Goal: Task Accomplishment & Management: Manage account settings

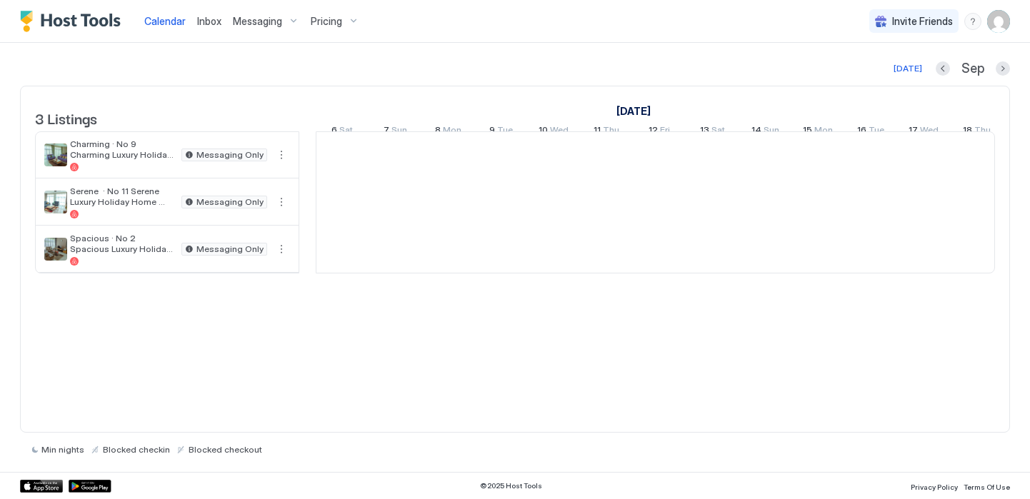
scroll to position [0, 794]
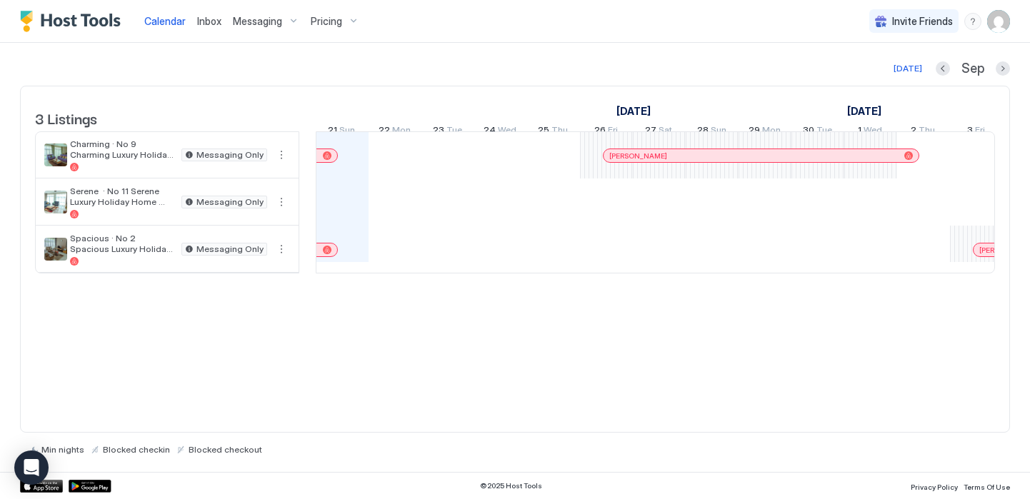
click at [276, 16] on span "Messaging" at bounding box center [257, 21] width 49 height 13
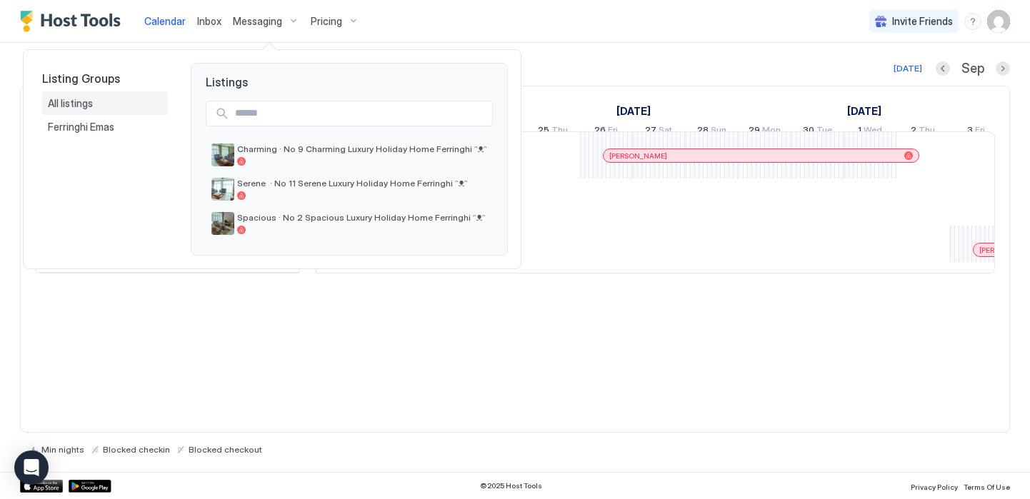
click at [96, 104] on div "All listings" at bounding box center [105, 103] width 114 height 13
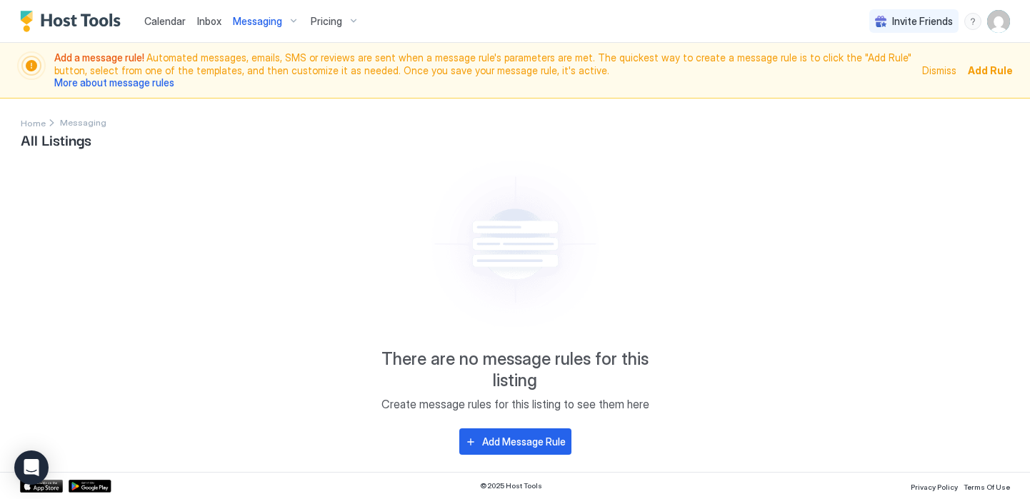
click at [254, 26] on span "Messaging" at bounding box center [257, 21] width 49 height 13
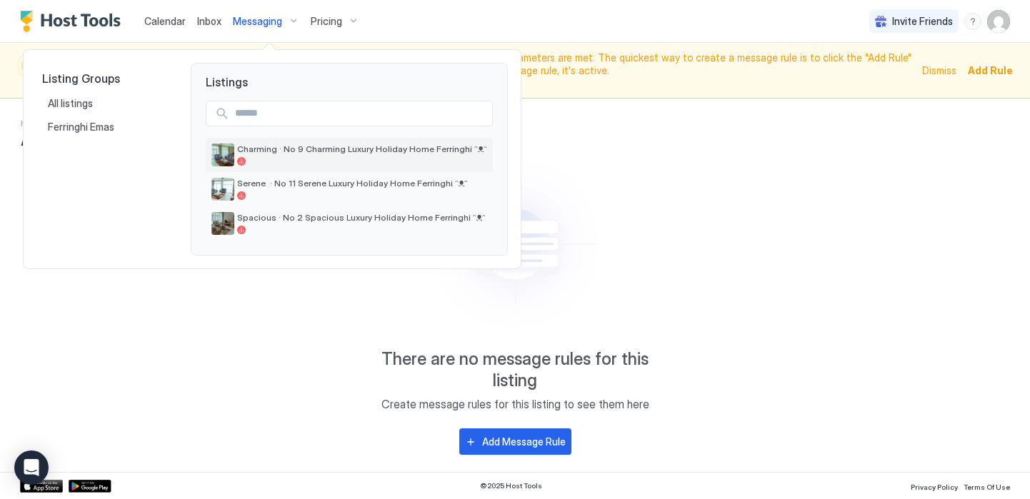
click at [264, 144] on span "Charming · No 9 Charming Luxury Holiday Home Ferringhi ᵔᴥᵔ" at bounding box center [362, 149] width 250 height 11
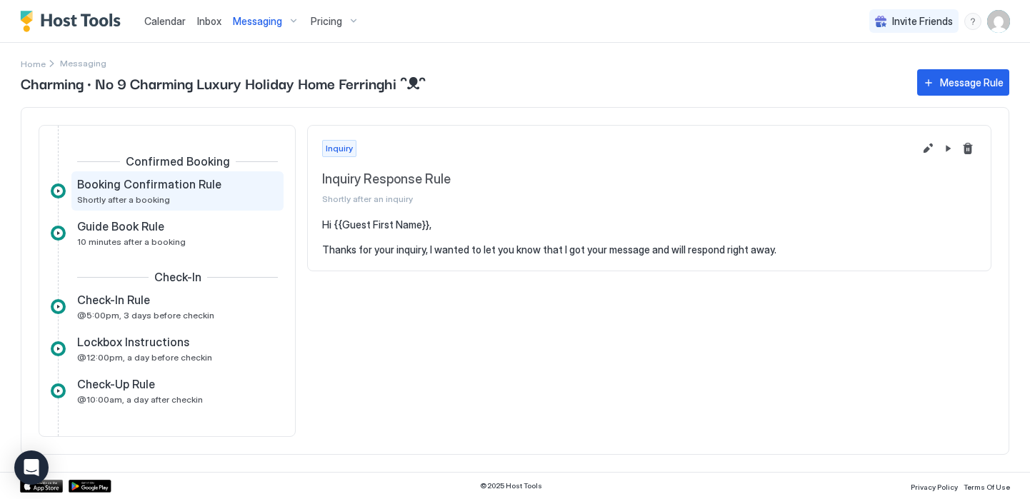
scroll to position [246, 0]
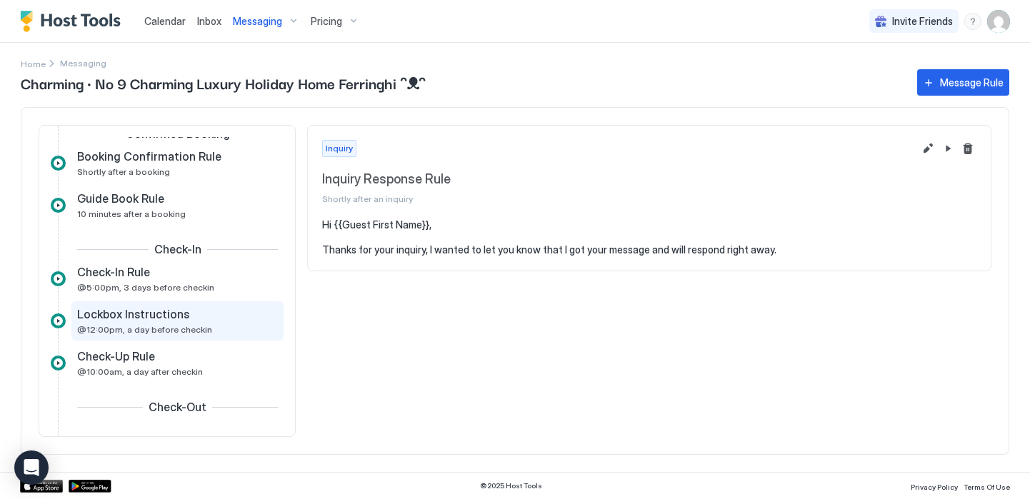
click at [169, 312] on span "Lockbox Instructions" at bounding box center [133, 314] width 112 height 14
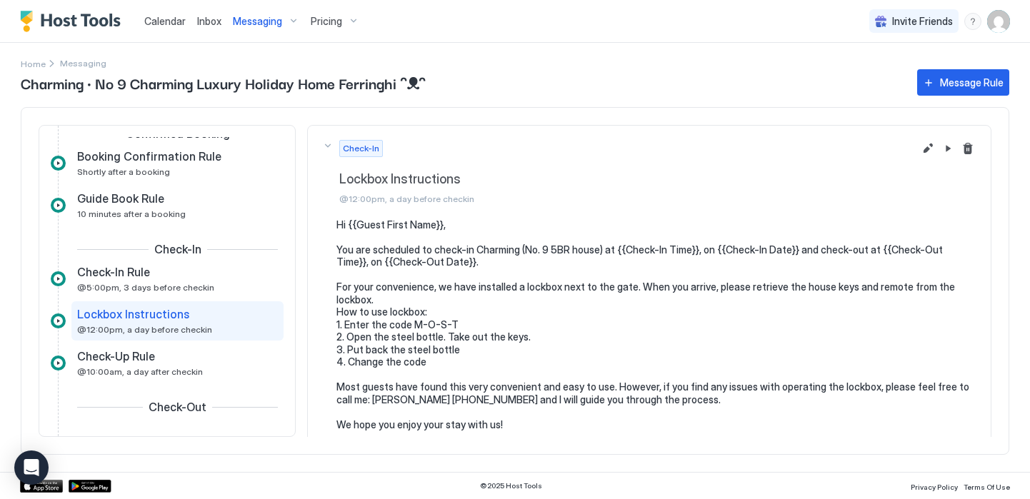
click at [429, 325] on pre "Hi {{Guest First Name}}, You are scheduled to check-in Charming (No. 9 5BR hous…" at bounding box center [657, 344] width 640 height 250
drag, startPoint x: 416, startPoint y: 327, endPoint x: 454, endPoint y: 327, distance: 38.6
click at [454, 327] on pre "Hi {{Guest First Name}}, You are scheduled to check-in Charming (No. 9 5BR hous…" at bounding box center [657, 344] width 640 height 250
click at [461, 310] on pre "Hi {{Guest First Name}}, You are scheduled to check-in Charming (No. 9 5BR hous…" at bounding box center [657, 344] width 640 height 250
click at [459, 324] on pre "Hi {{Guest First Name}}, You are scheduled to check-in Charming (No. 9 5BR hous…" at bounding box center [657, 344] width 640 height 250
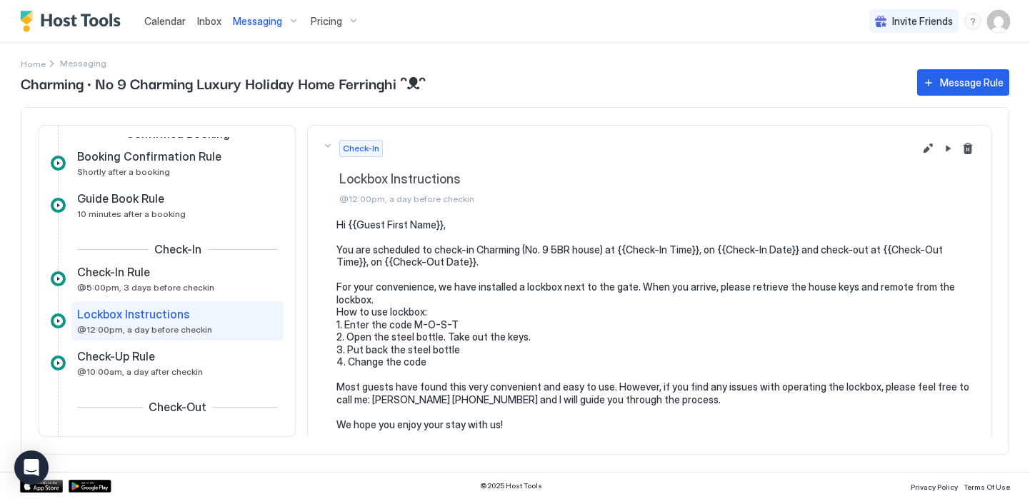
click at [449, 324] on pre "Hi {{Guest First Name}}, You are scheduled to check-in Charming (No. 9 5BR hous…" at bounding box center [657, 344] width 640 height 250
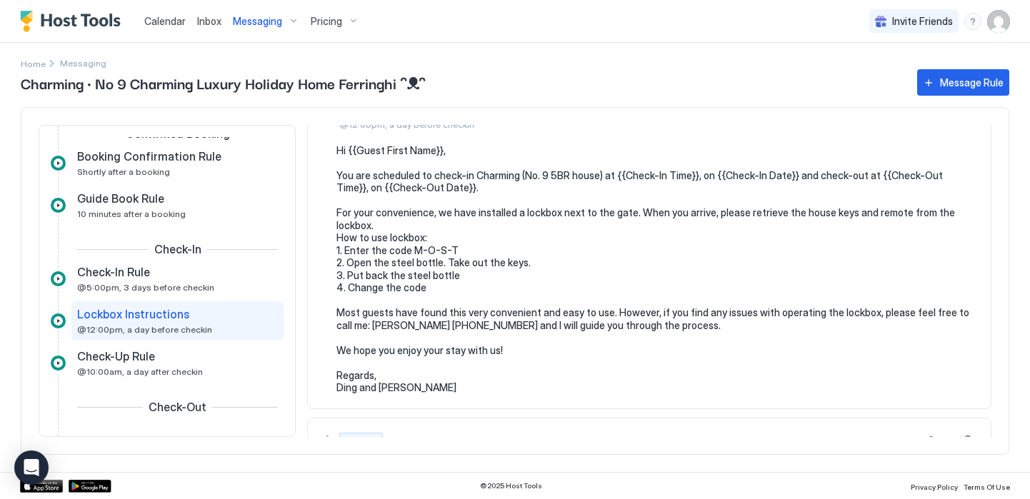
scroll to position [16, 0]
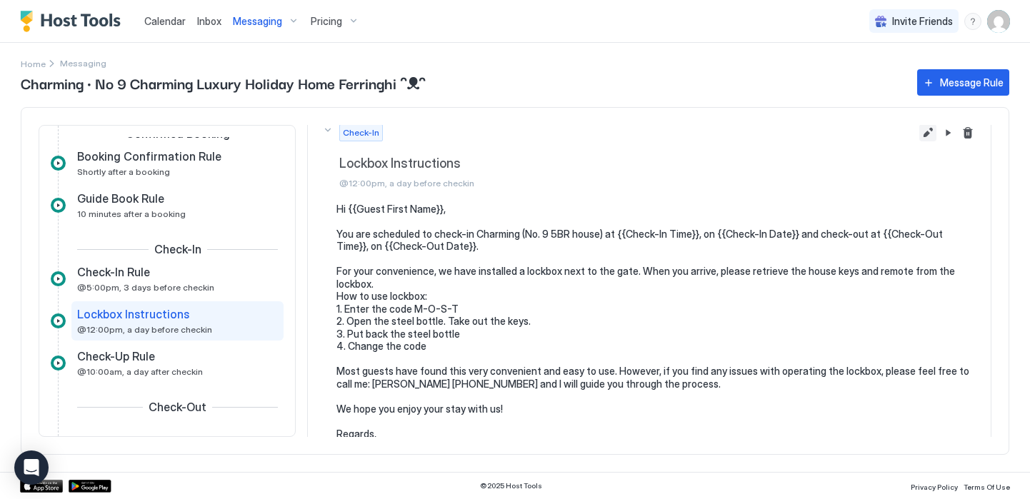
click at [920, 129] on button "Edit message rule" at bounding box center [928, 132] width 17 height 17
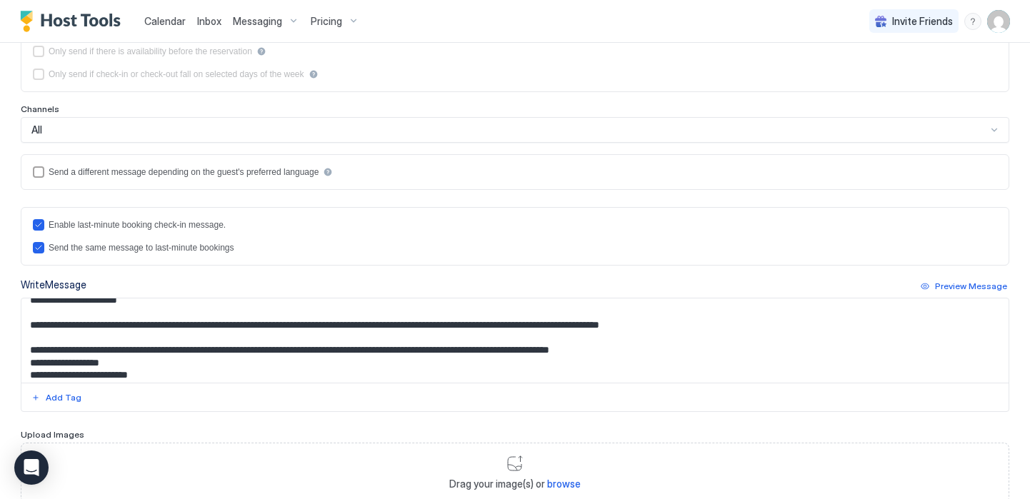
scroll to position [4, 0]
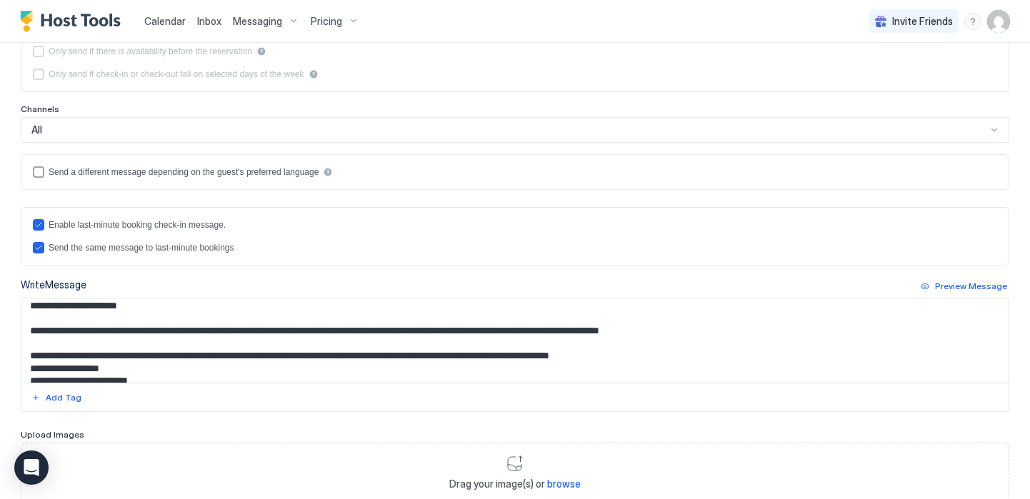
click at [159, 372] on textarea "**********" at bounding box center [510, 341] width 978 height 84
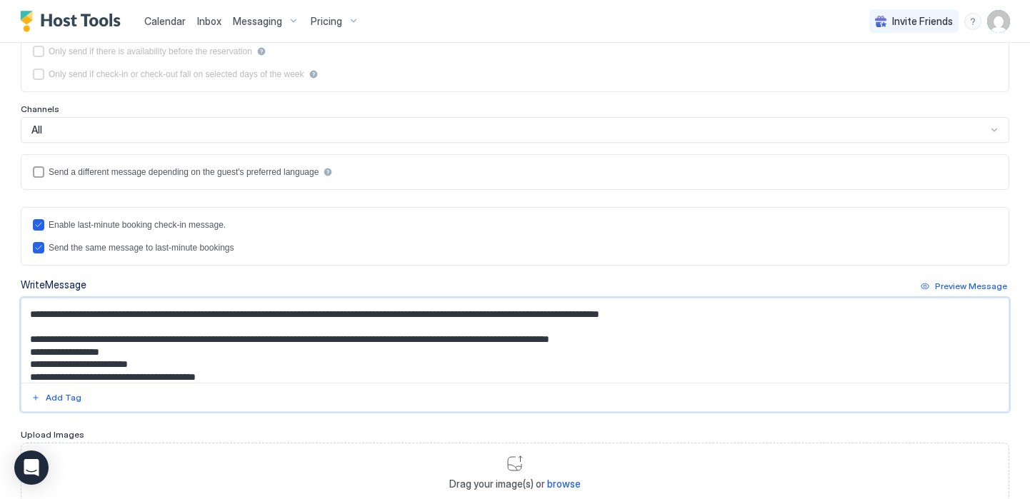
scroll to position [31, 0]
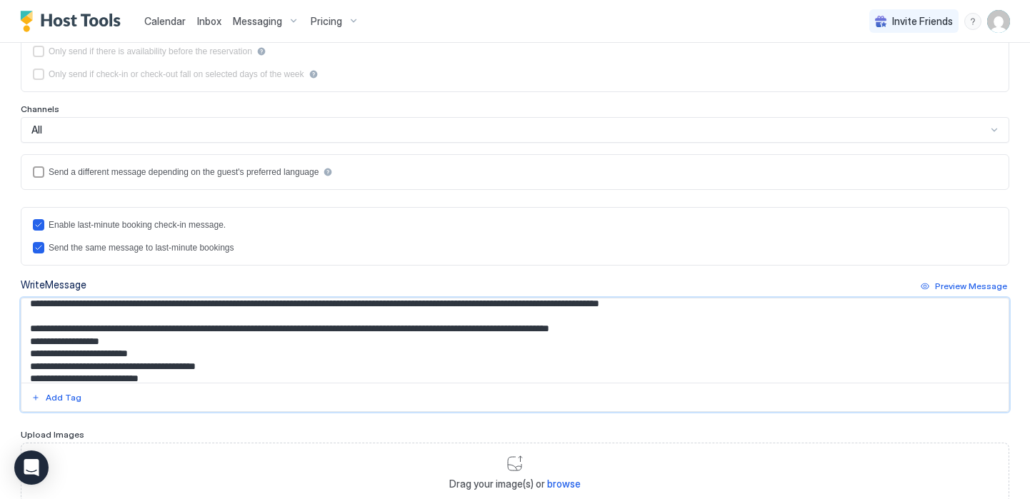
click at [169, 356] on textarea "**********" at bounding box center [510, 341] width 978 height 84
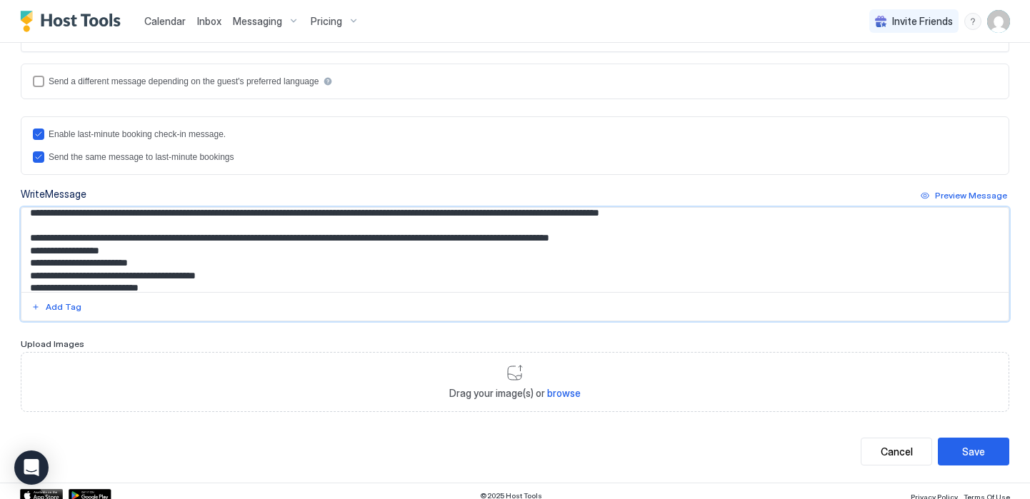
scroll to position [367, 0]
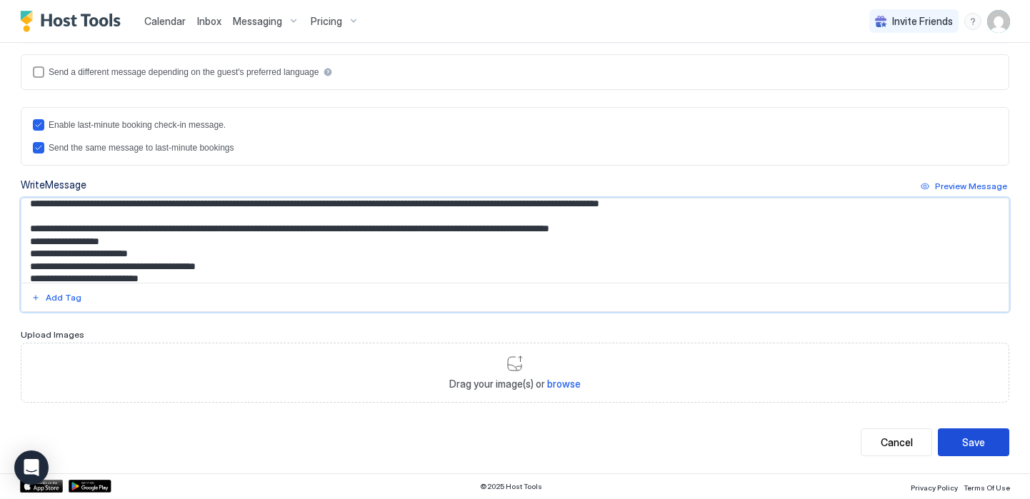
type textarea "**********"
click at [938, 437] on button "Save" at bounding box center [973, 443] width 71 height 28
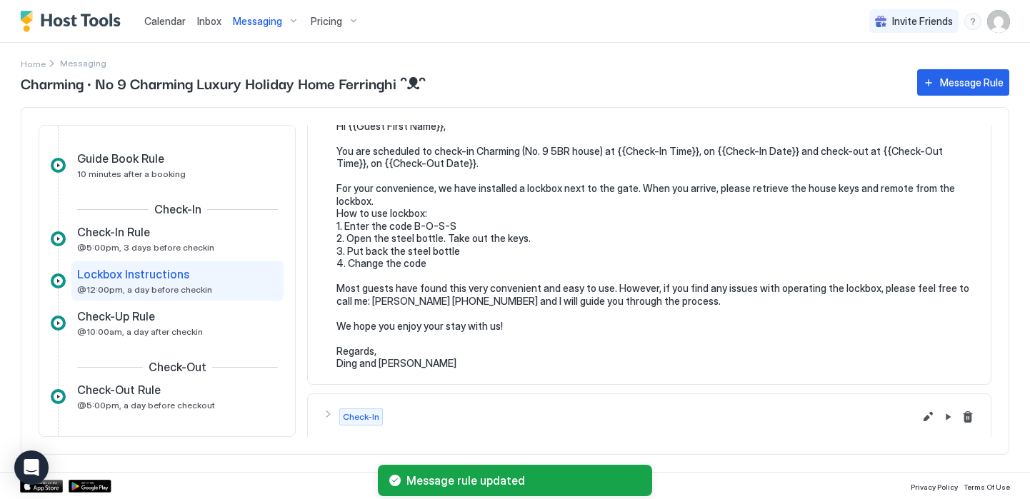
scroll to position [149, 0]
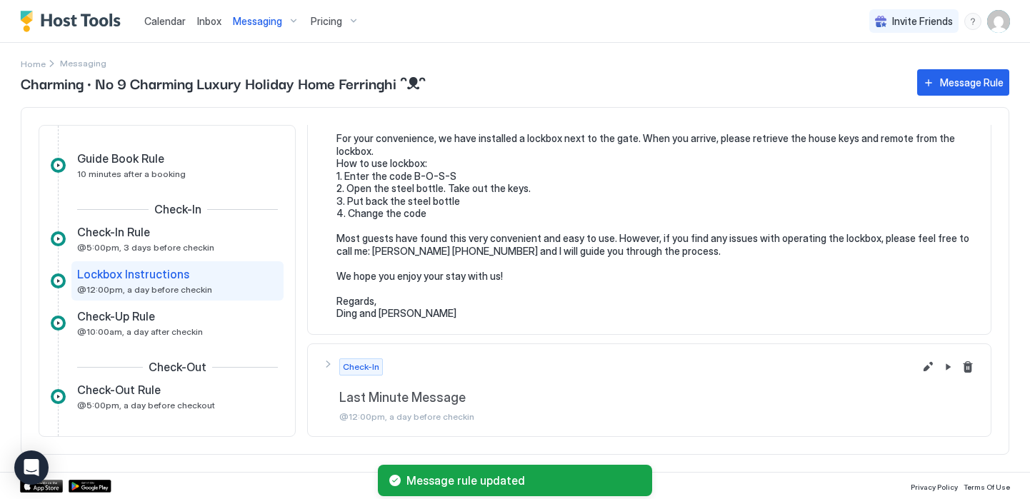
click at [327, 365] on div "Check-In Last Minute Message @12:00pm, a day before checkin" at bounding box center [618, 391] width 592 height 64
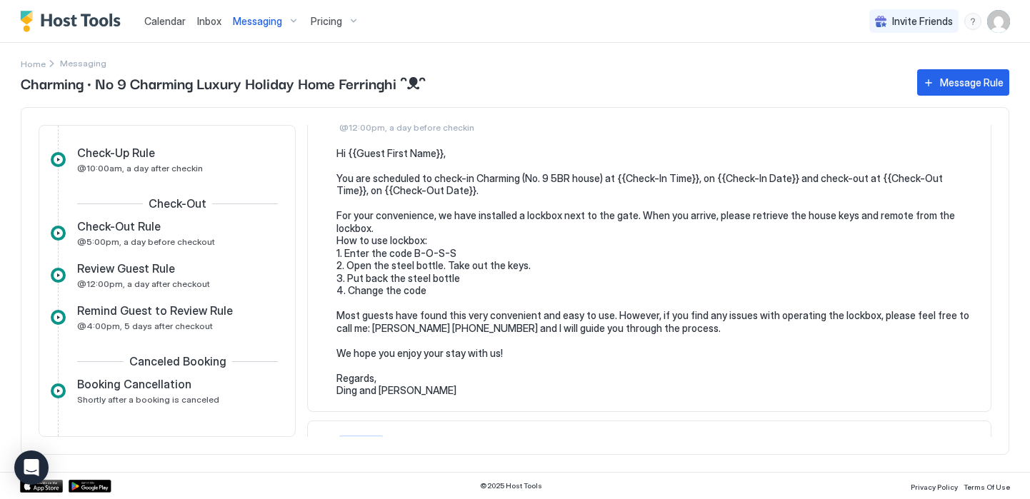
scroll to position [454, 0]
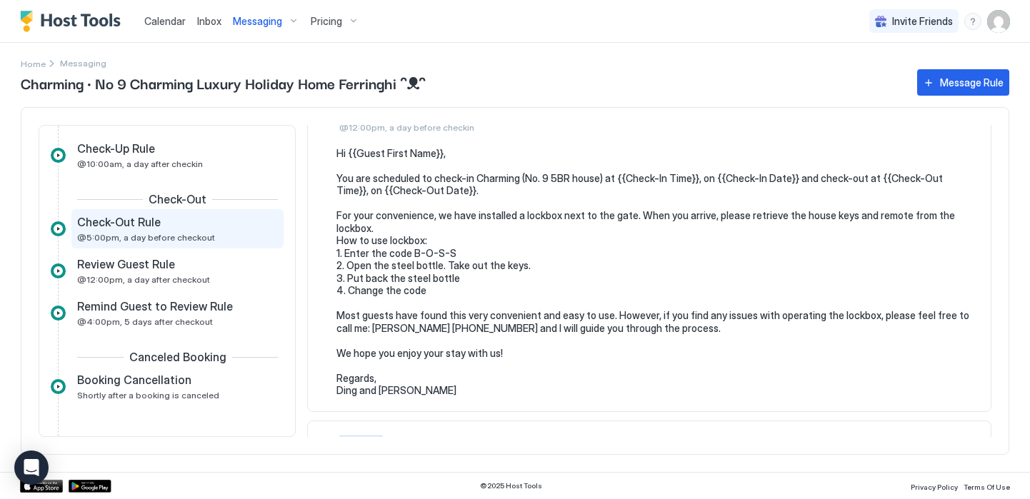
click at [160, 222] on div "Check-Out Rule" at bounding box center [167, 222] width 181 height 14
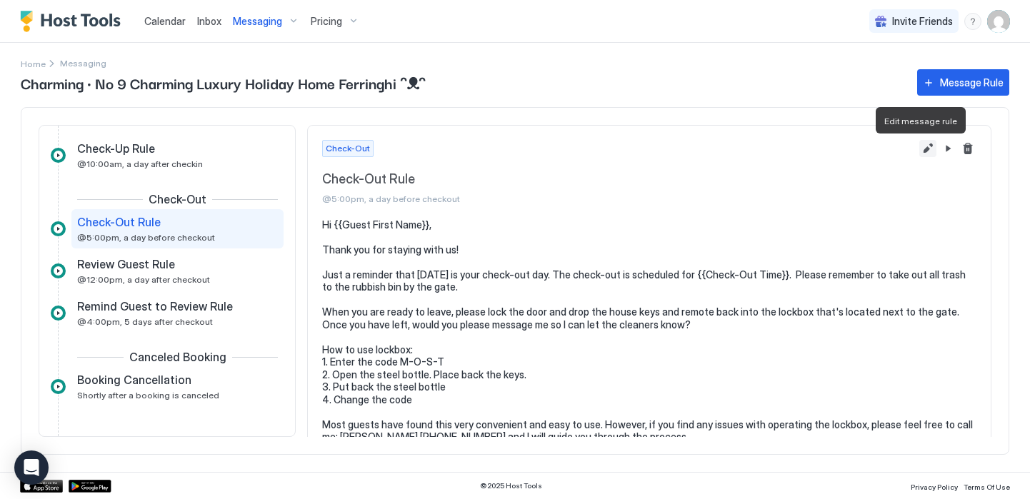
click at [920, 147] on button "Edit message rule" at bounding box center [928, 148] width 17 height 17
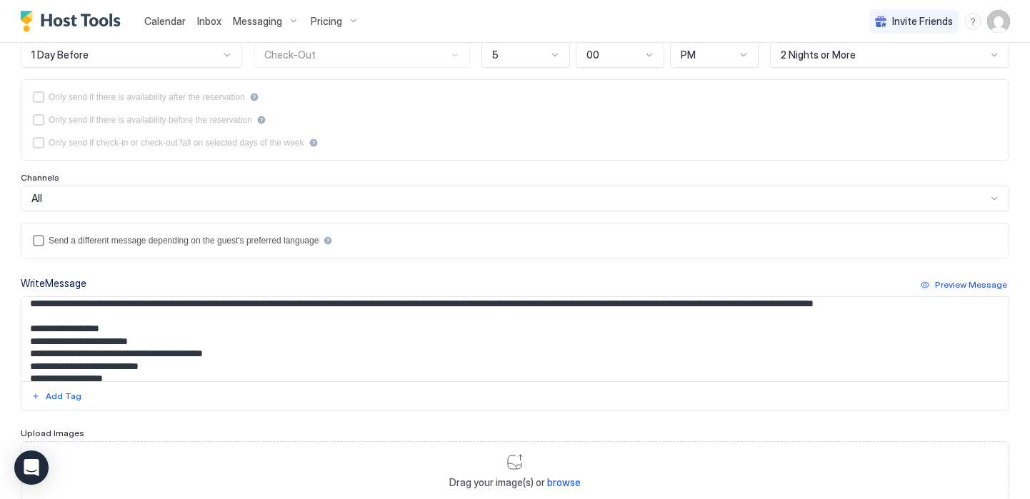
scroll to position [83, 0]
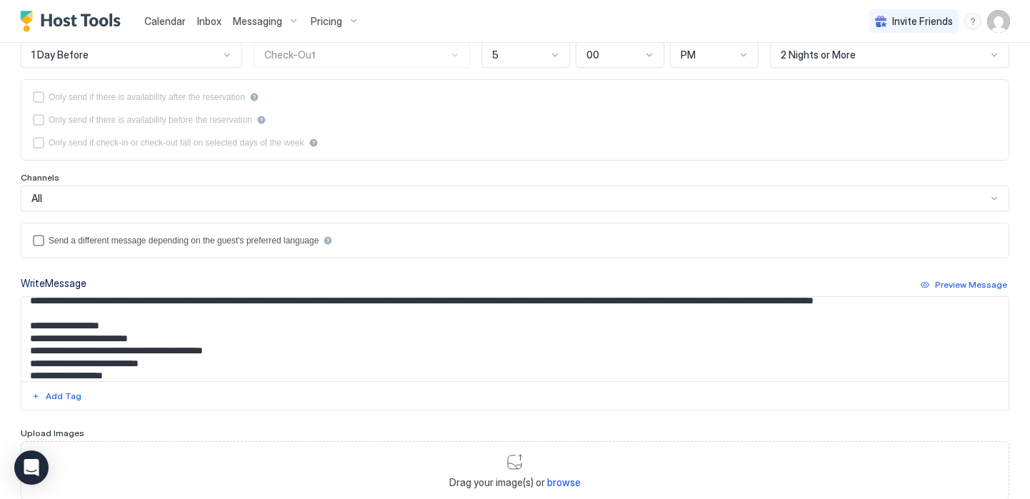
click at [218, 358] on textarea "**********" at bounding box center [510, 339] width 978 height 84
click at [215, 354] on textarea "**********" at bounding box center [510, 339] width 978 height 84
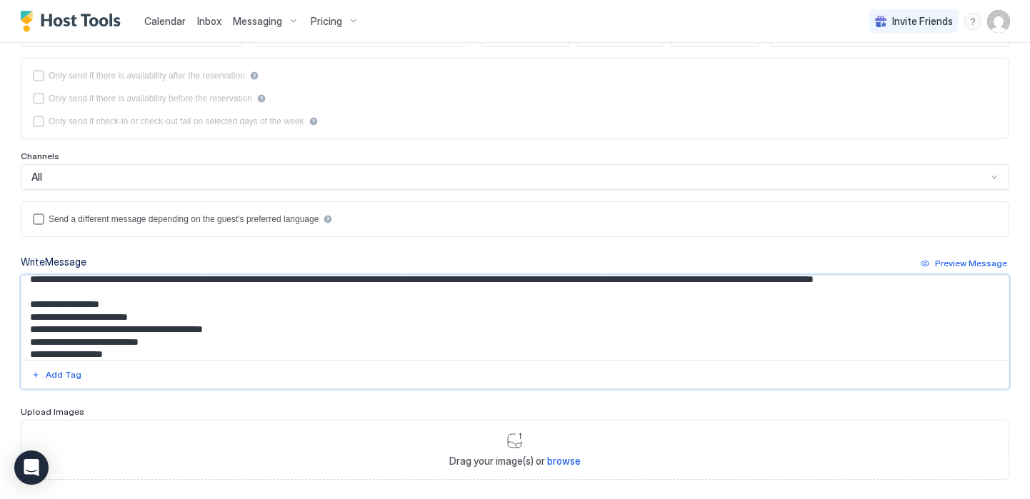
scroll to position [284, 0]
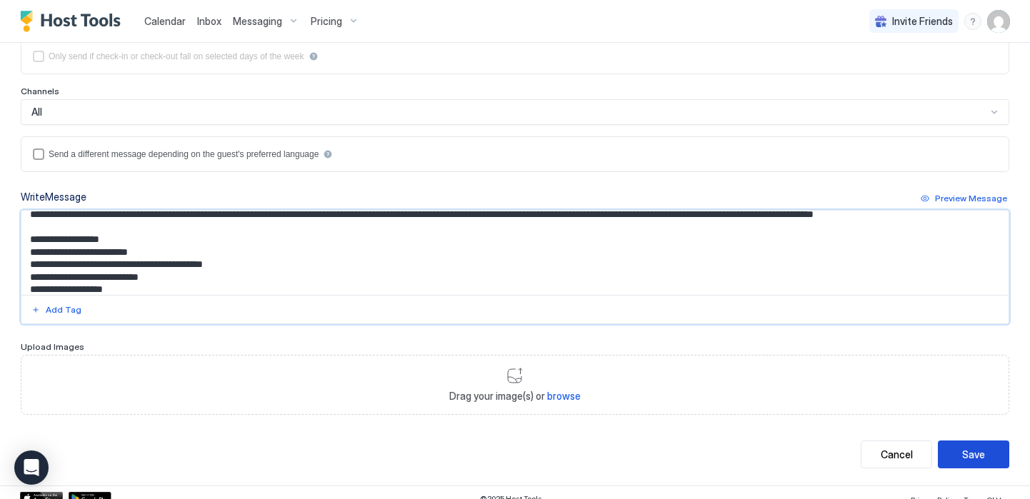
type textarea "**********"
click at [963, 454] on div "Save" at bounding box center [974, 454] width 23 height 15
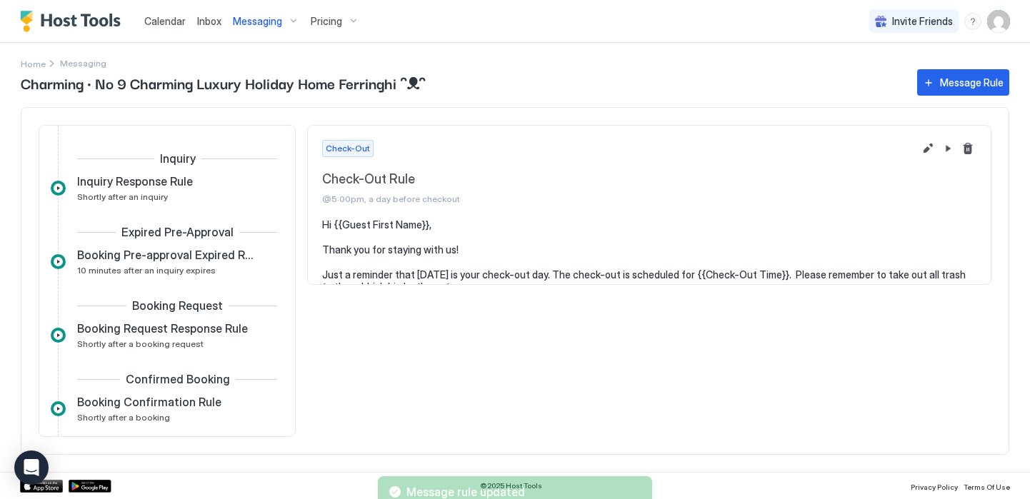
scroll to position [402, 0]
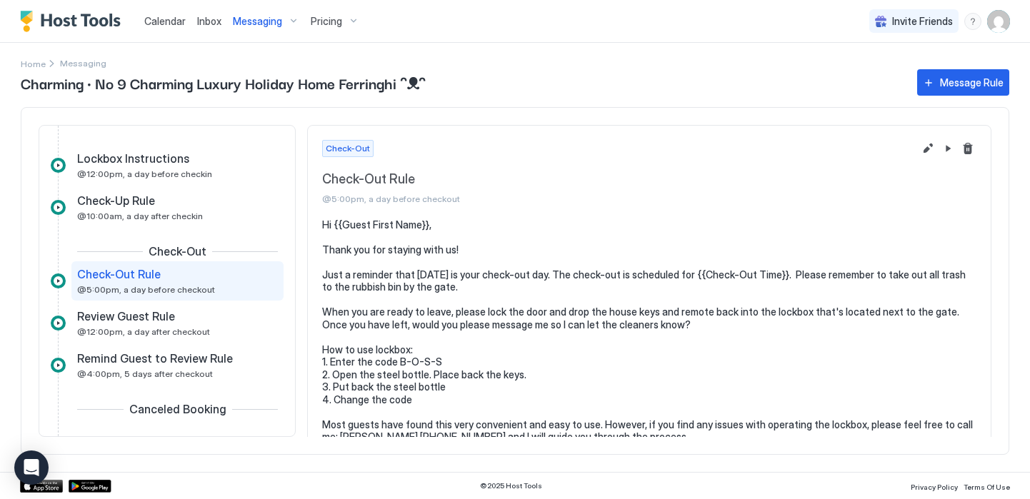
click at [289, 21] on div "Messaging" at bounding box center [266, 21] width 78 height 24
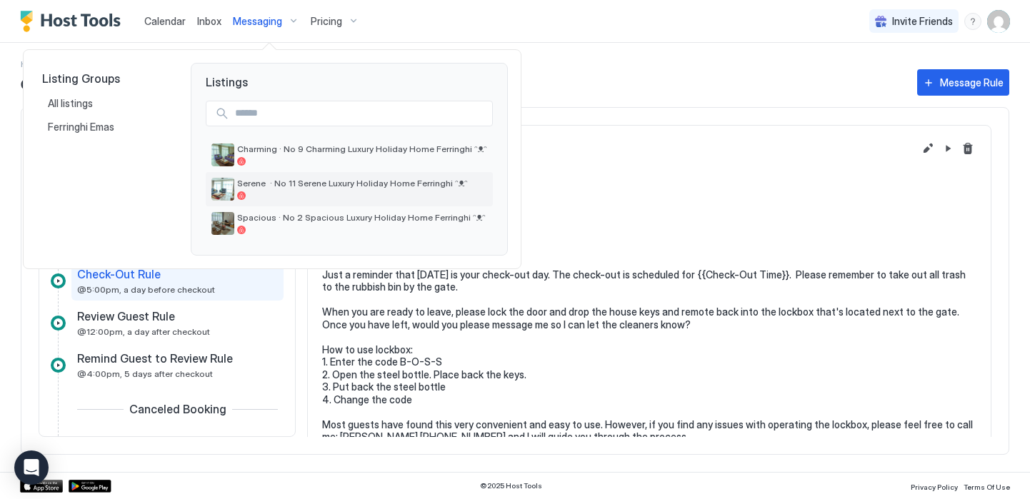
click at [279, 192] on div at bounding box center [362, 196] width 250 height 9
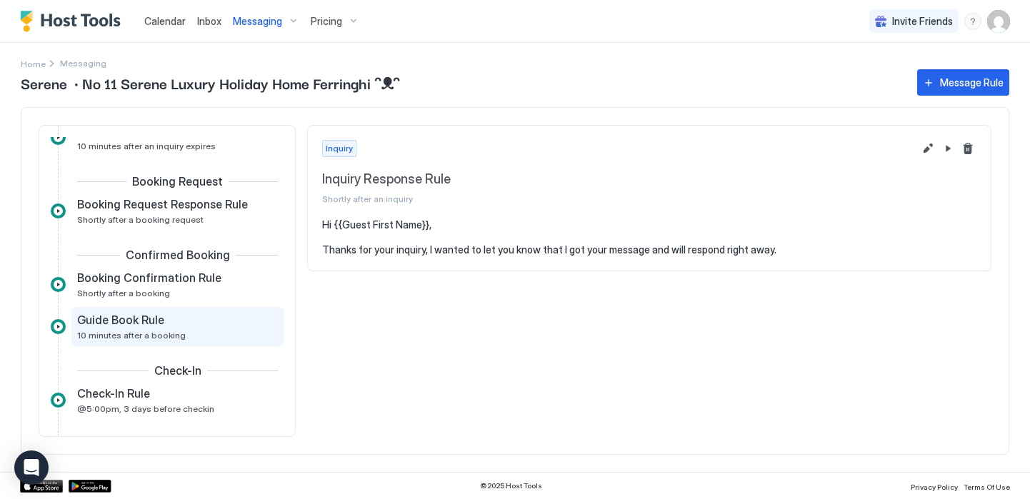
scroll to position [199, 0]
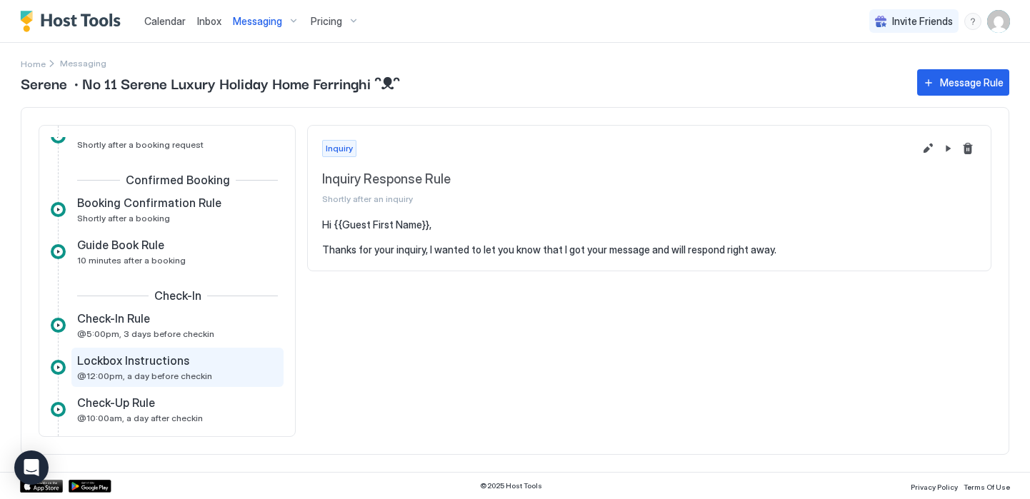
click at [179, 369] on div "Lockbox Instructions @12:00pm, a day before checkin" at bounding box center [167, 368] width 181 height 28
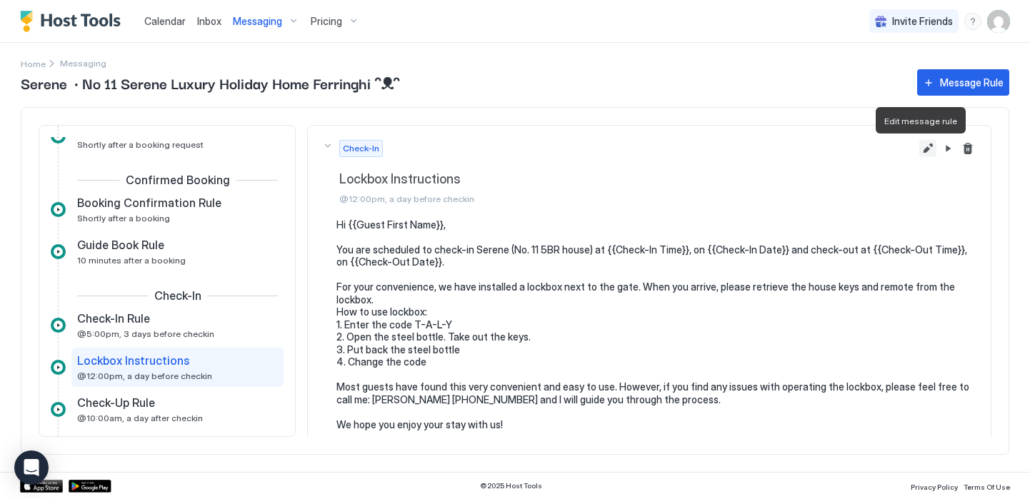
click at [922, 150] on button "Edit message rule" at bounding box center [928, 148] width 17 height 17
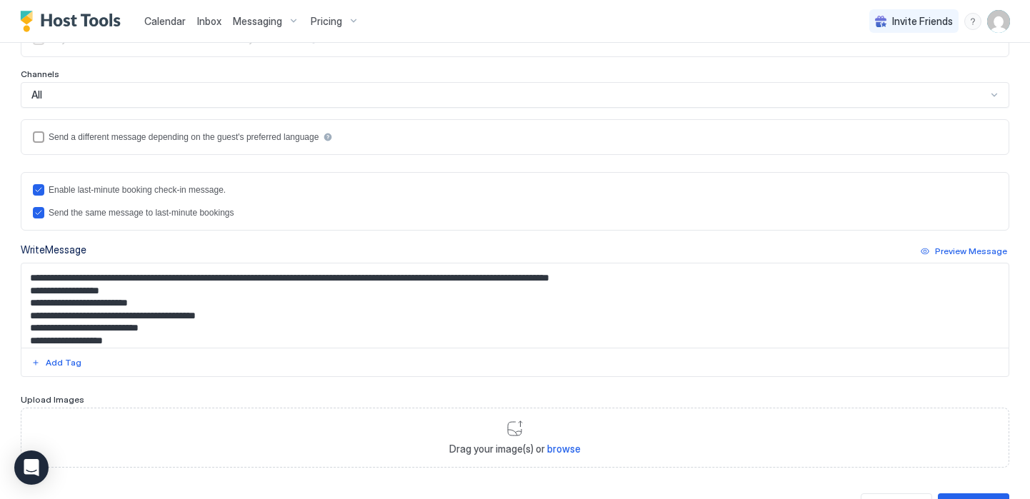
scroll to position [76, 0]
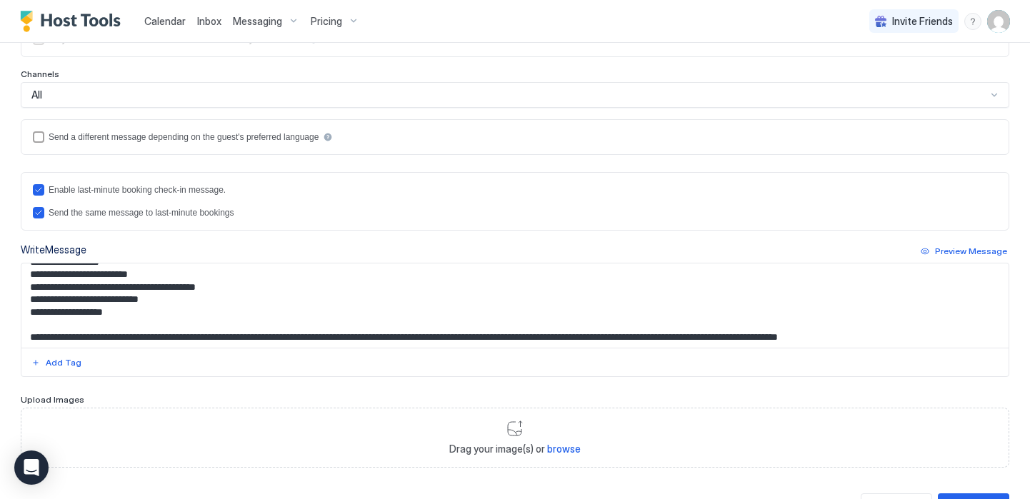
click at [161, 277] on textarea "**********" at bounding box center [510, 306] width 978 height 84
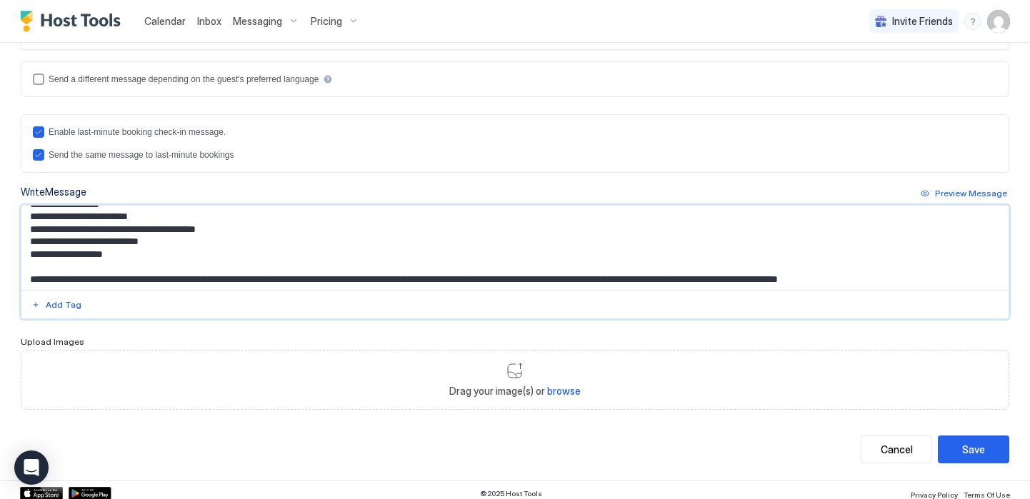
scroll to position [367, 0]
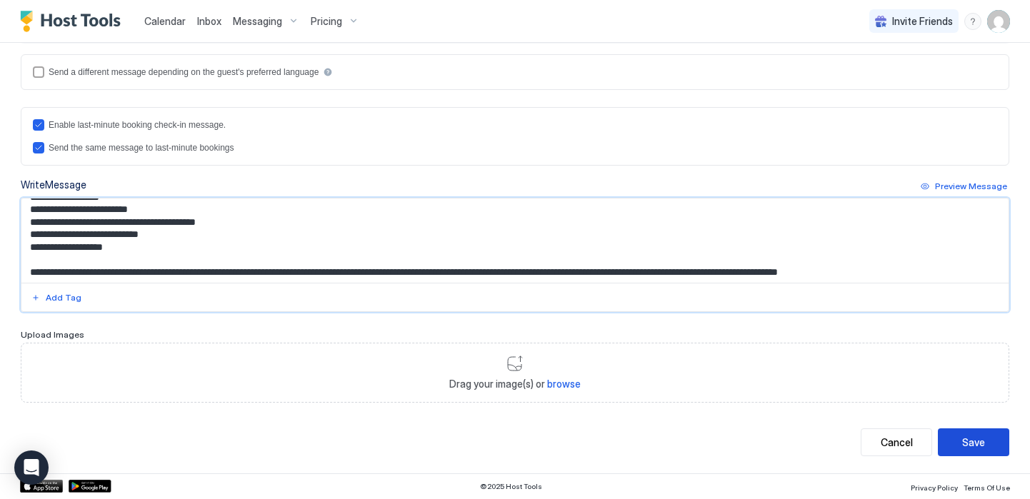
type textarea "**********"
click at [948, 440] on button "Save" at bounding box center [973, 443] width 71 height 28
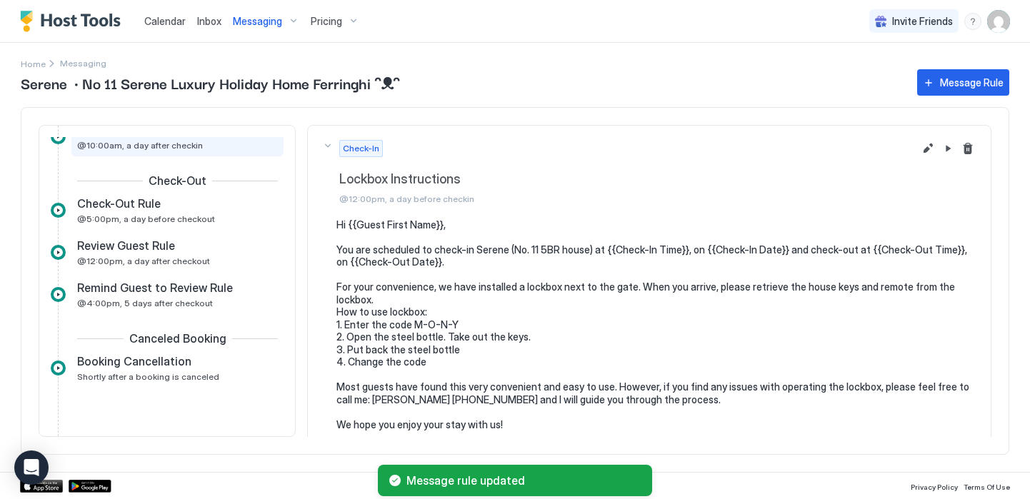
scroll to position [509, 0]
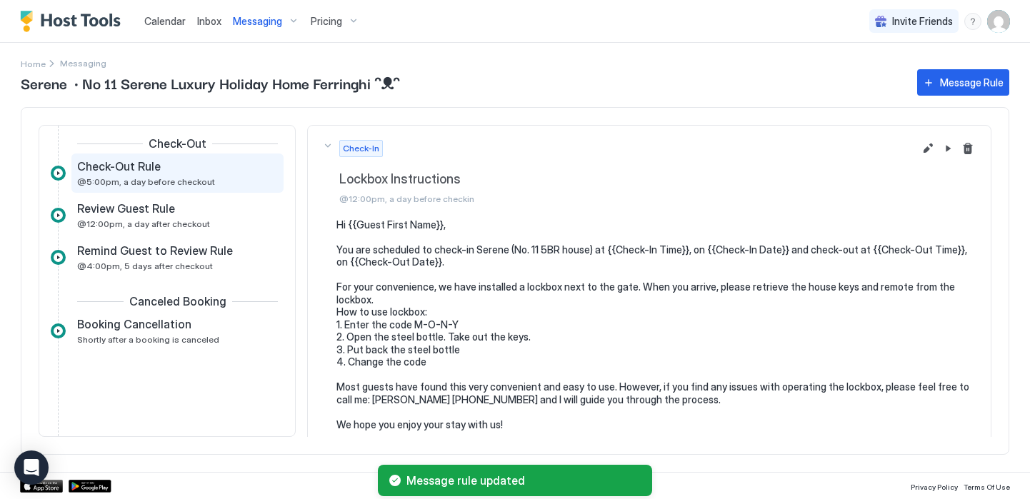
click at [174, 178] on span "@5:00pm, a day before checkout" at bounding box center [146, 181] width 138 height 11
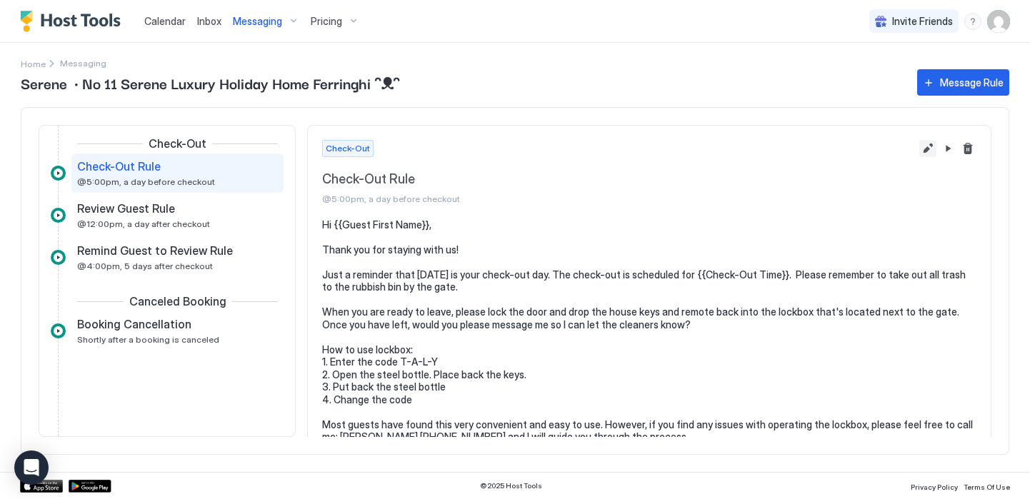
click at [920, 146] on button "Edit message rule" at bounding box center [928, 148] width 17 height 17
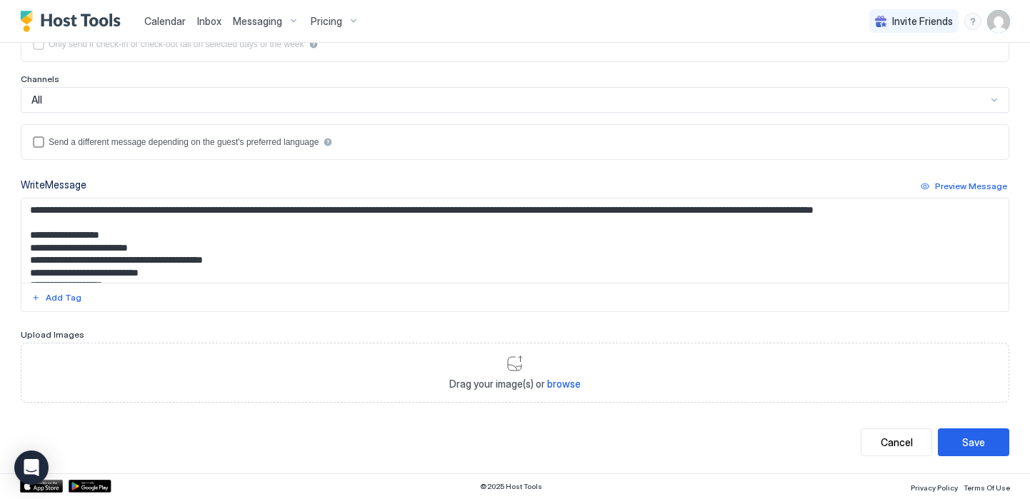
scroll to position [87, 0]
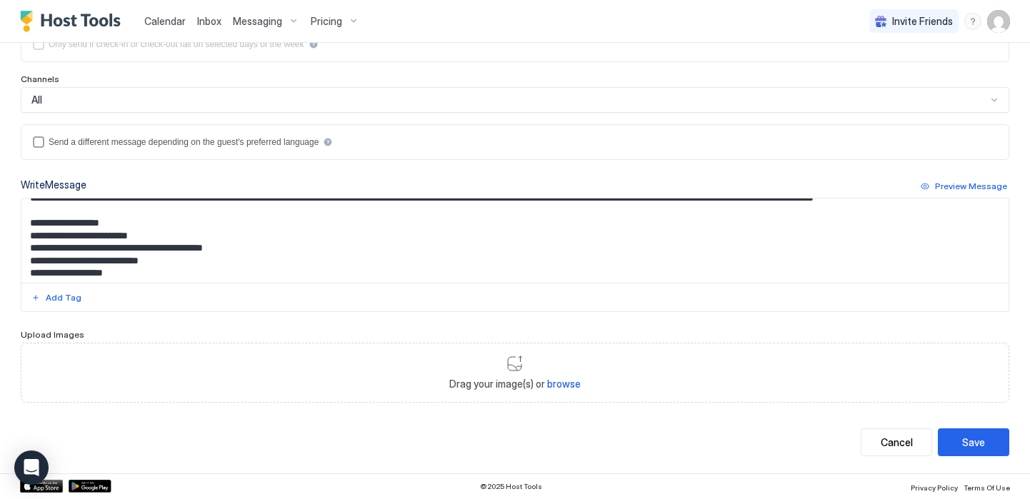
click at [246, 252] on textarea "**********" at bounding box center [510, 241] width 978 height 84
type textarea "**********"
click at [963, 441] on div "Save" at bounding box center [974, 442] width 23 height 15
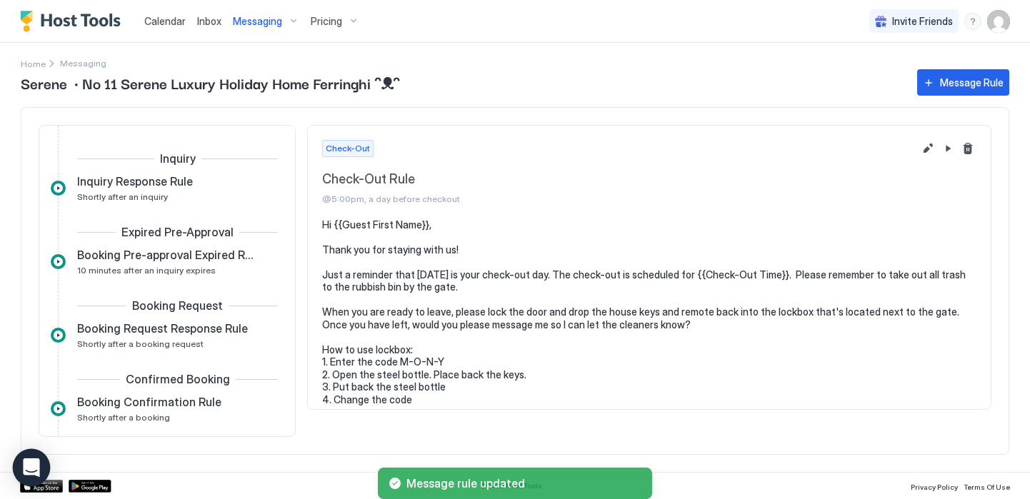
scroll to position [402, 0]
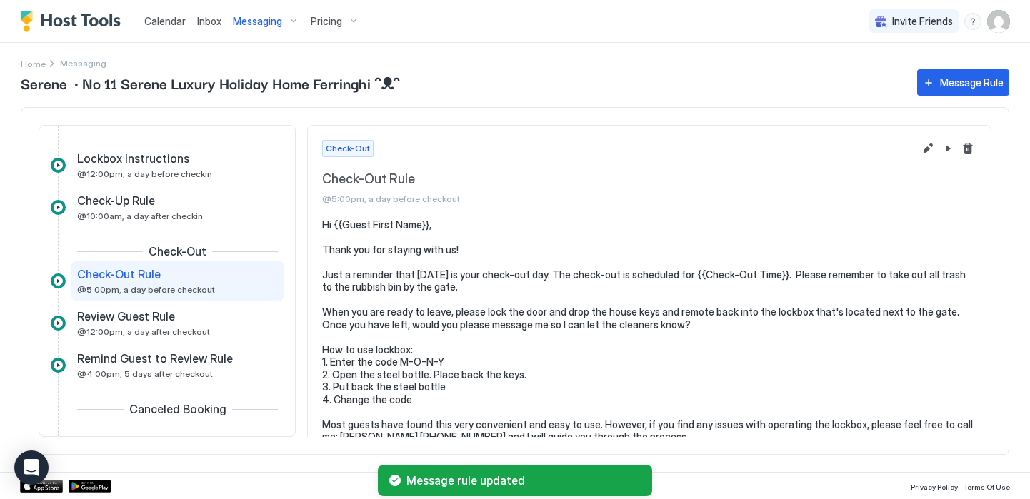
click at [294, 20] on div "Messaging" at bounding box center [266, 21] width 78 height 24
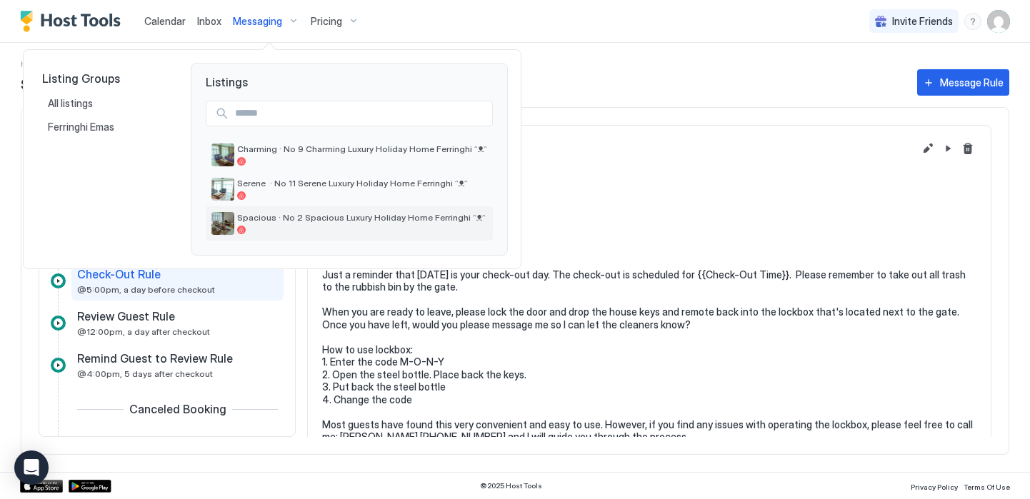
click at [311, 214] on span "Spacious · No 2 Spacious Luxury Holiday Home Ferringhi ᵔᴥᵔ" at bounding box center [362, 217] width 250 height 11
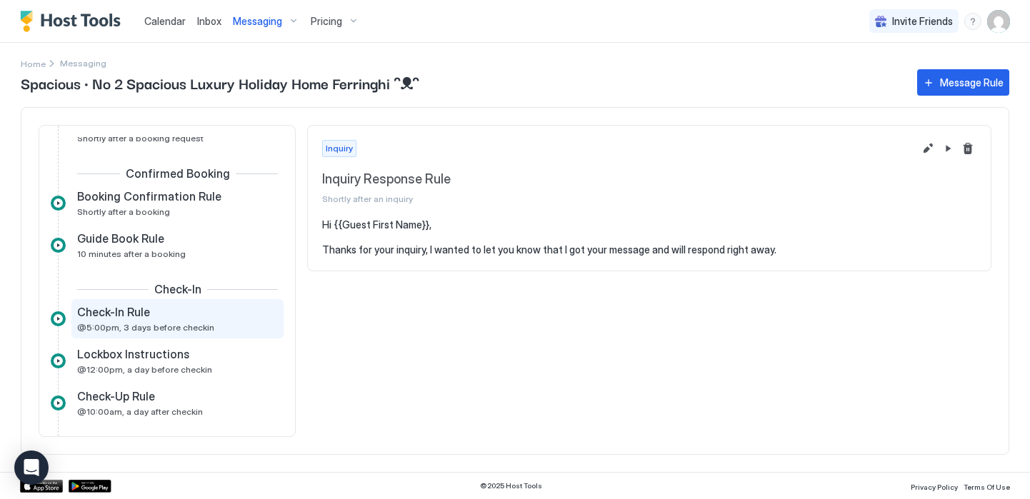
scroll to position [209, 0]
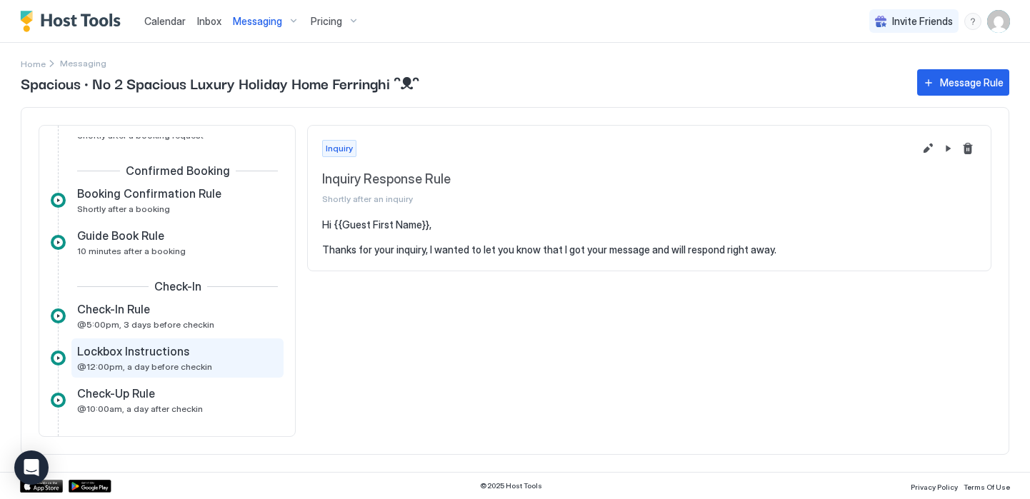
click at [163, 354] on span "Lockbox Instructions" at bounding box center [133, 351] width 112 height 14
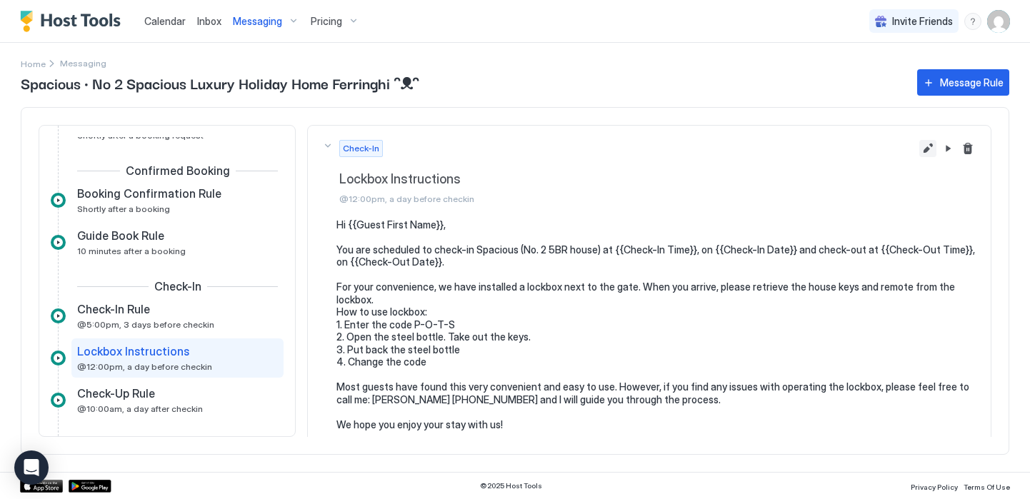
click at [920, 149] on button "Edit message rule" at bounding box center [928, 148] width 17 height 17
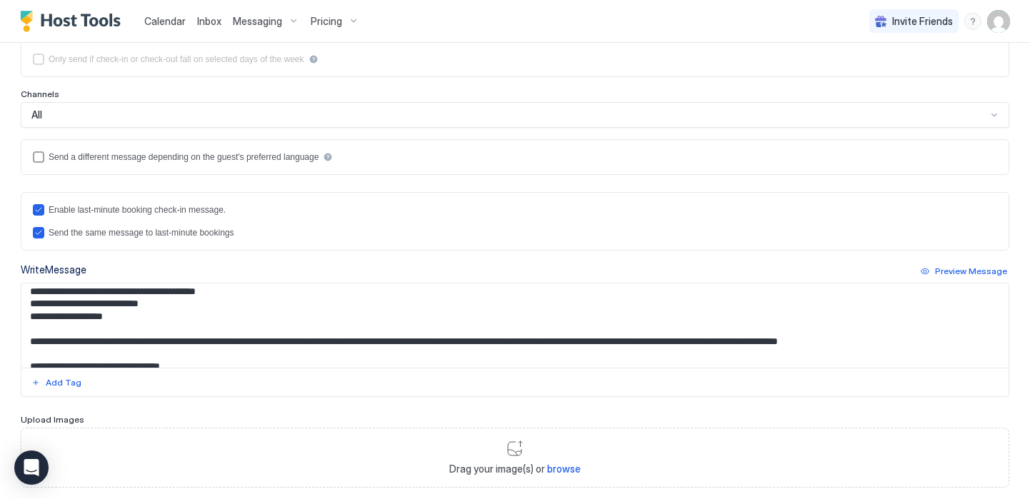
scroll to position [69, 0]
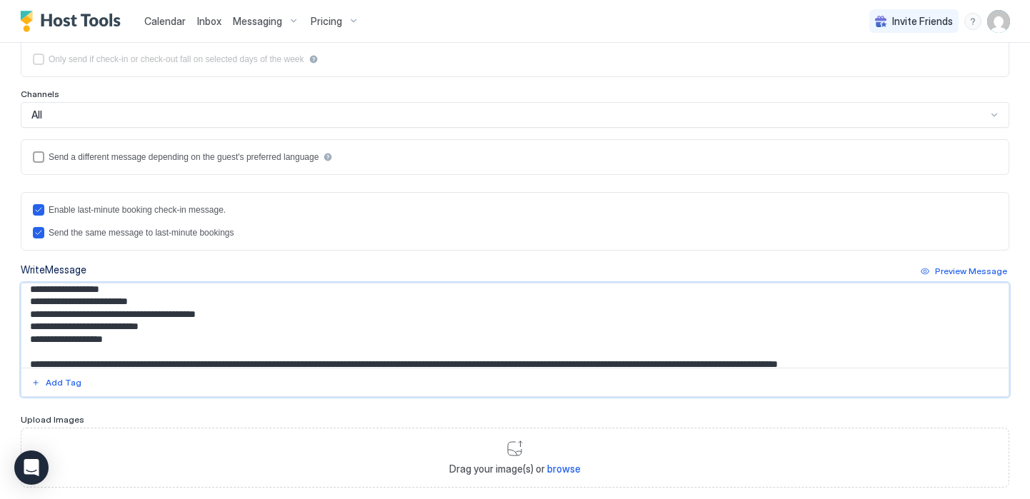
click at [142, 302] on textarea "**********" at bounding box center [510, 326] width 978 height 84
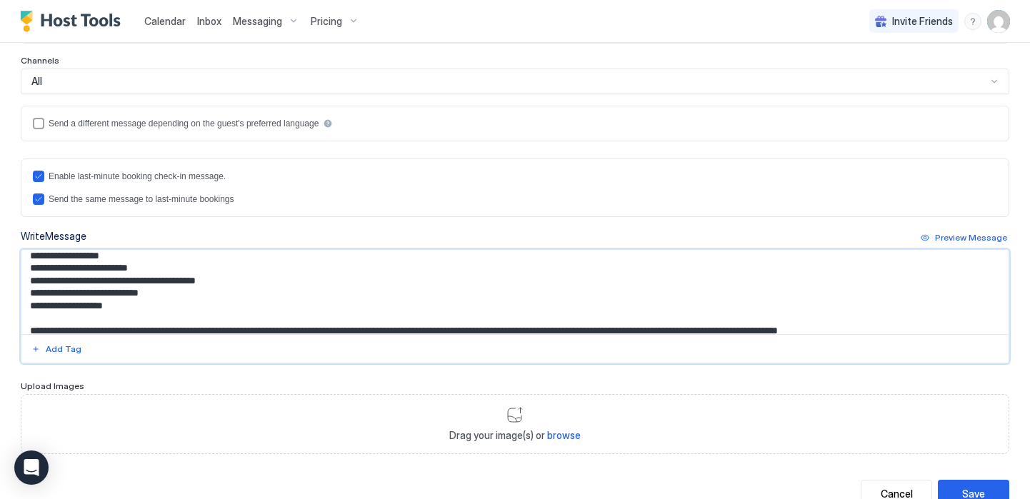
scroll to position [367, 0]
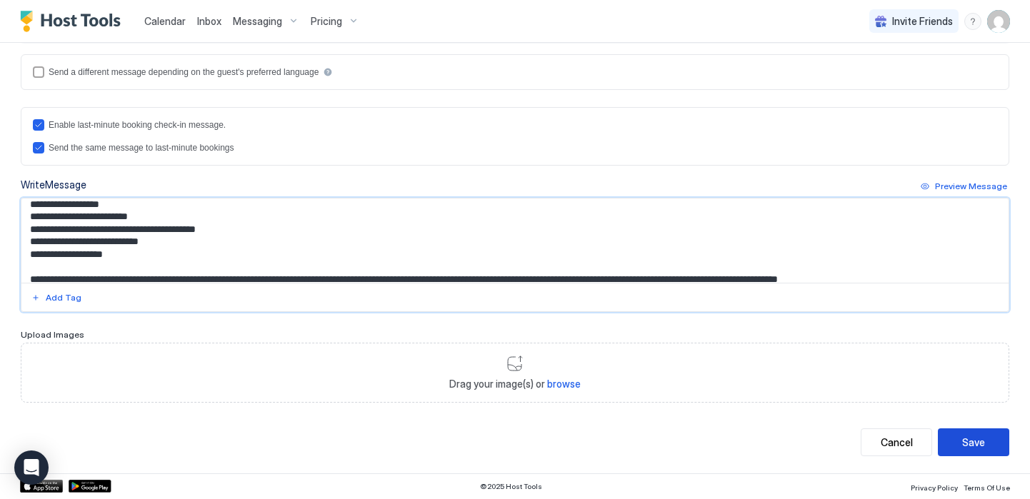
type textarea "**********"
click at [963, 449] on div "Save" at bounding box center [974, 442] width 23 height 15
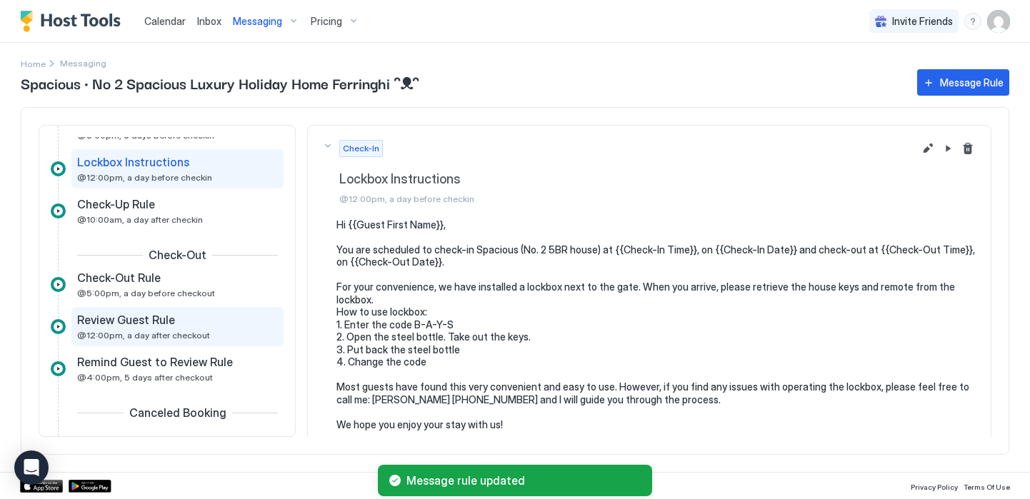
scroll to position [405, 0]
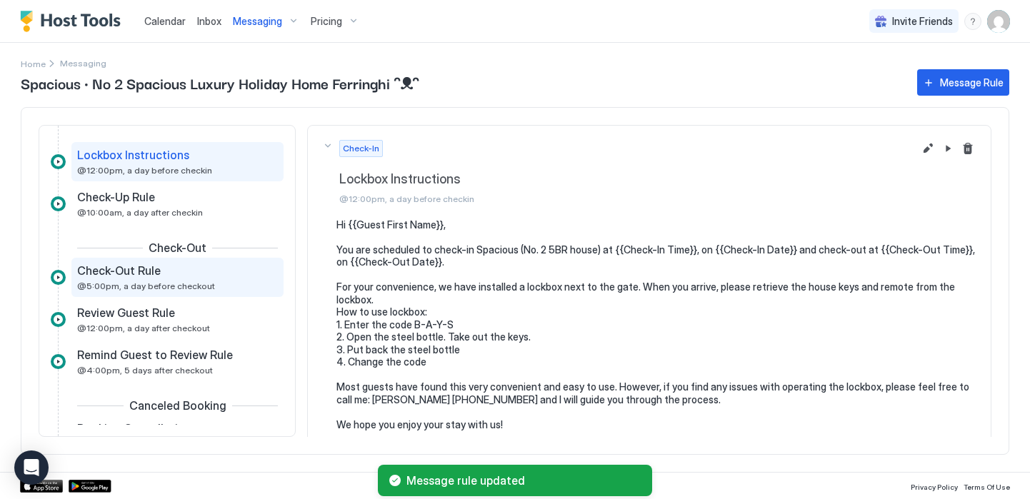
click at [166, 287] on span "@5:00pm, a day before checkout" at bounding box center [146, 286] width 138 height 11
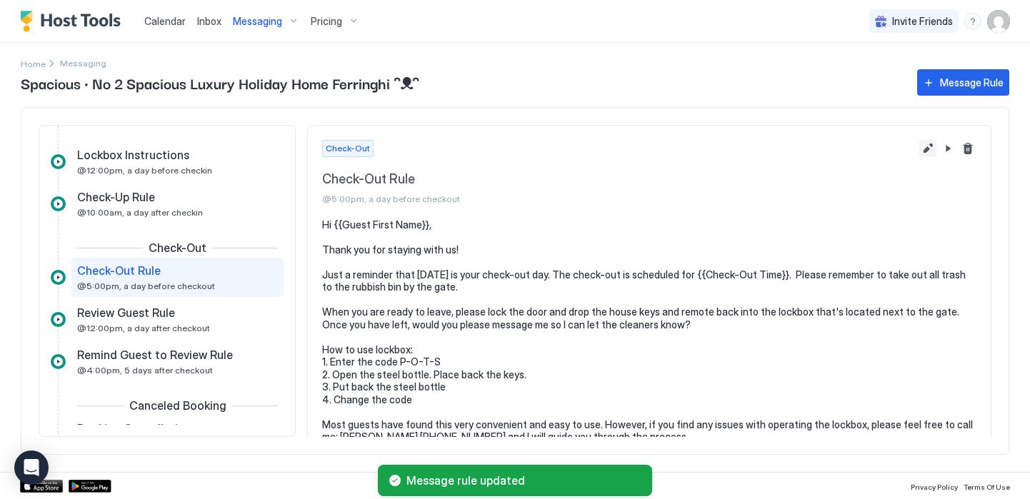
click at [920, 146] on button "Edit message rule" at bounding box center [928, 148] width 17 height 17
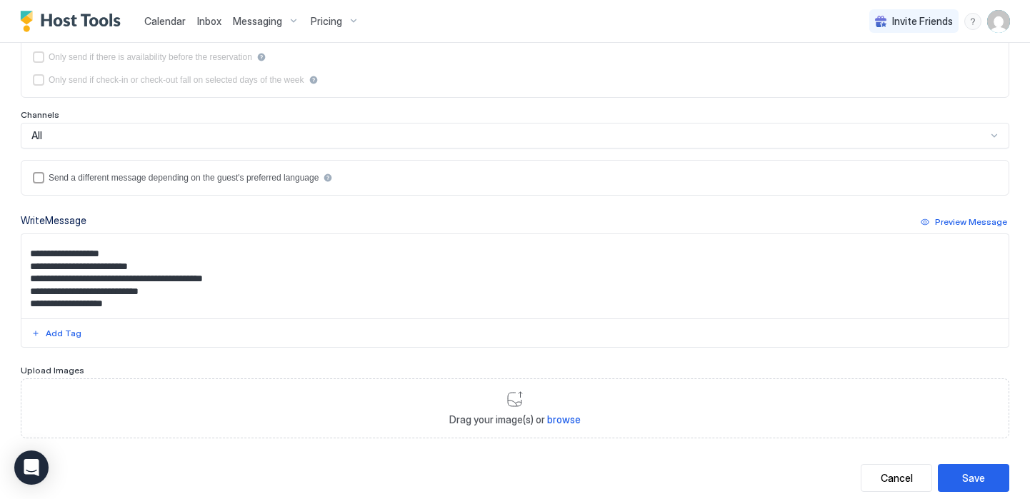
scroll to position [101, 0]
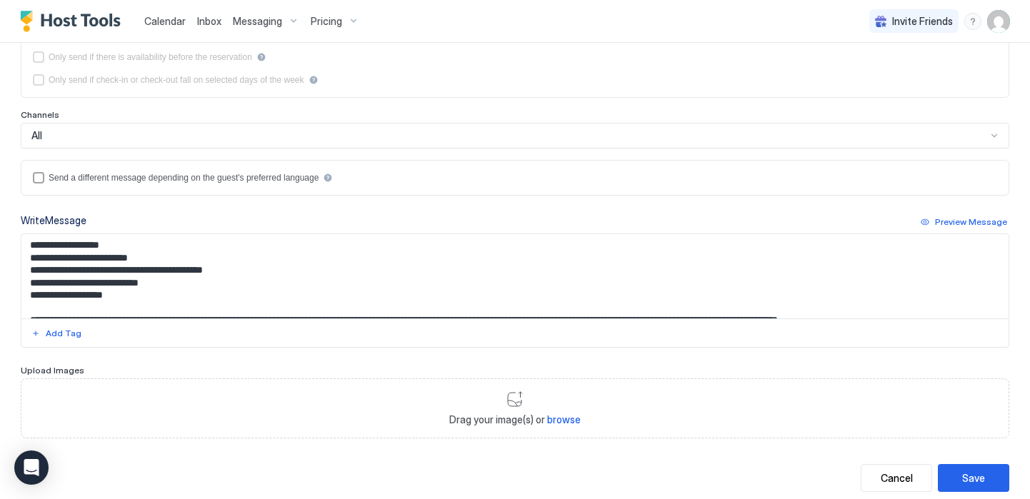
click at [176, 277] on textarea "**********" at bounding box center [510, 276] width 978 height 84
click at [175, 274] on textarea "**********" at bounding box center [510, 276] width 978 height 84
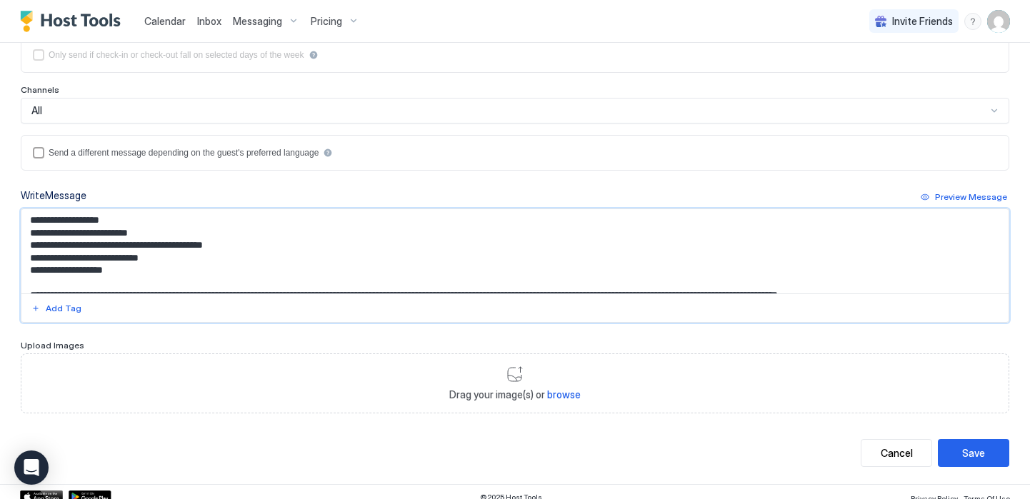
scroll to position [297, 0]
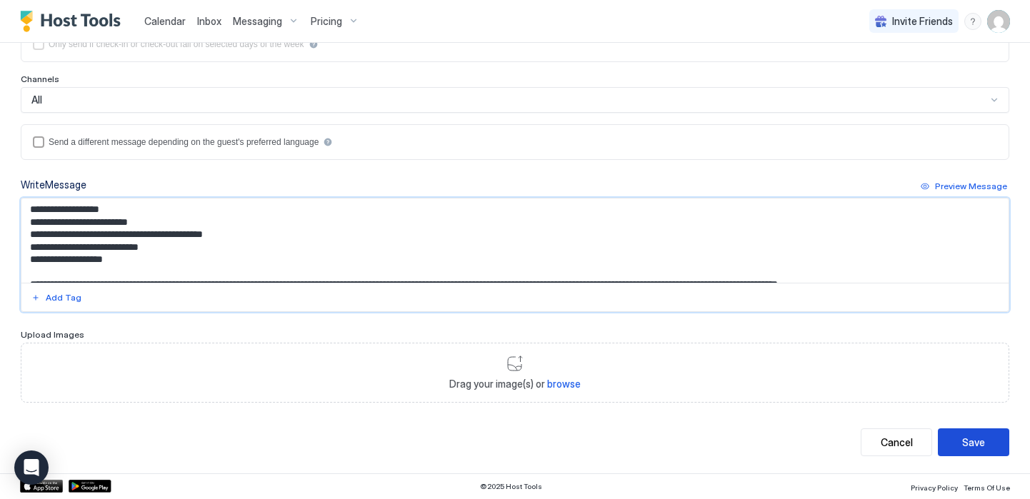
type textarea "**********"
click at [970, 454] on button "Save" at bounding box center [973, 443] width 71 height 28
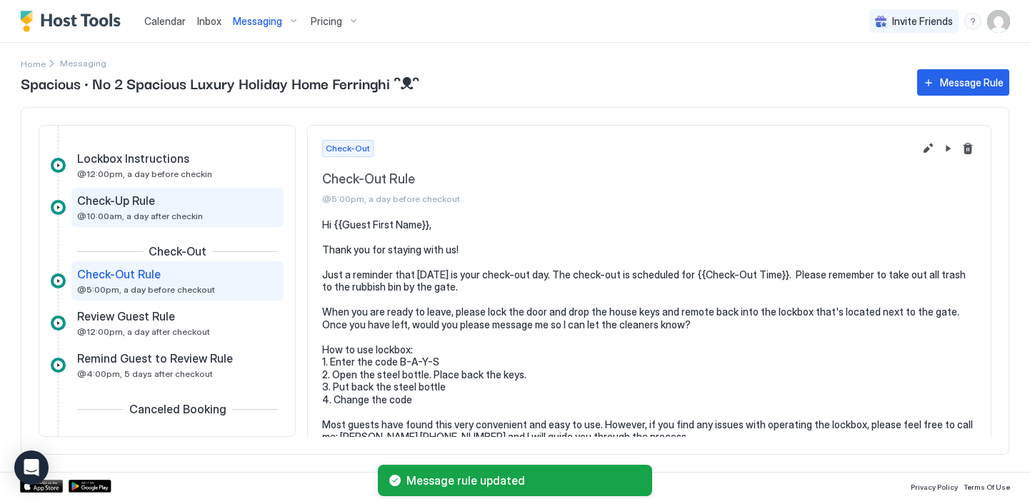
scroll to position [376, 0]
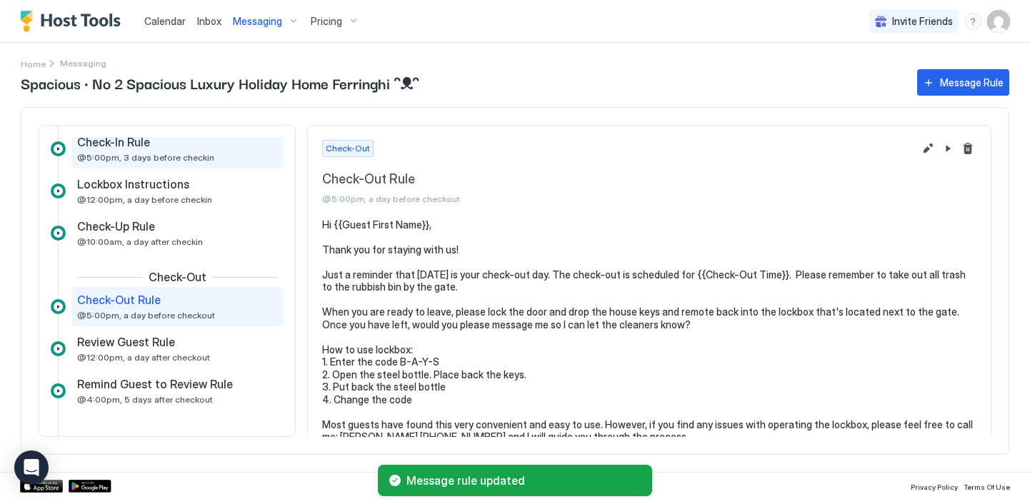
click at [154, 156] on span "@5:00pm, 3 days before checkin" at bounding box center [145, 157] width 137 height 11
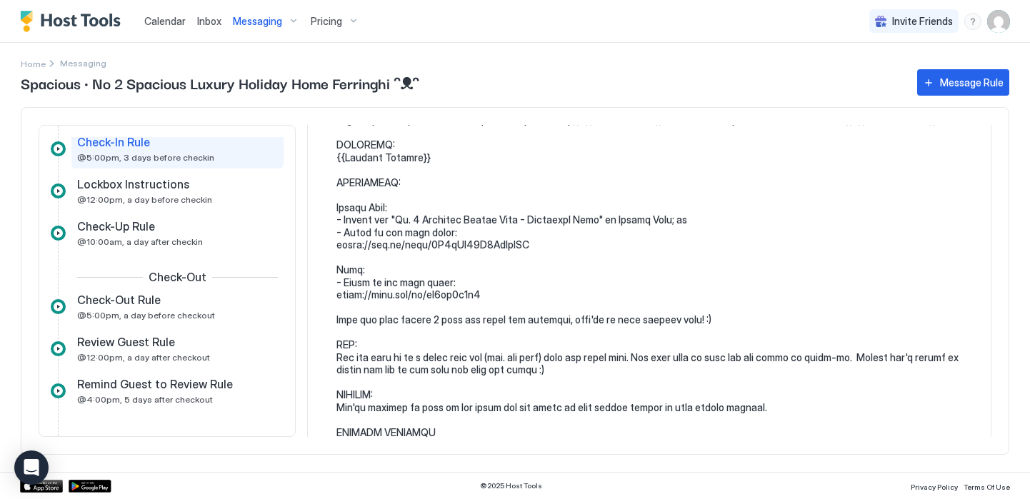
scroll to position [204, 0]
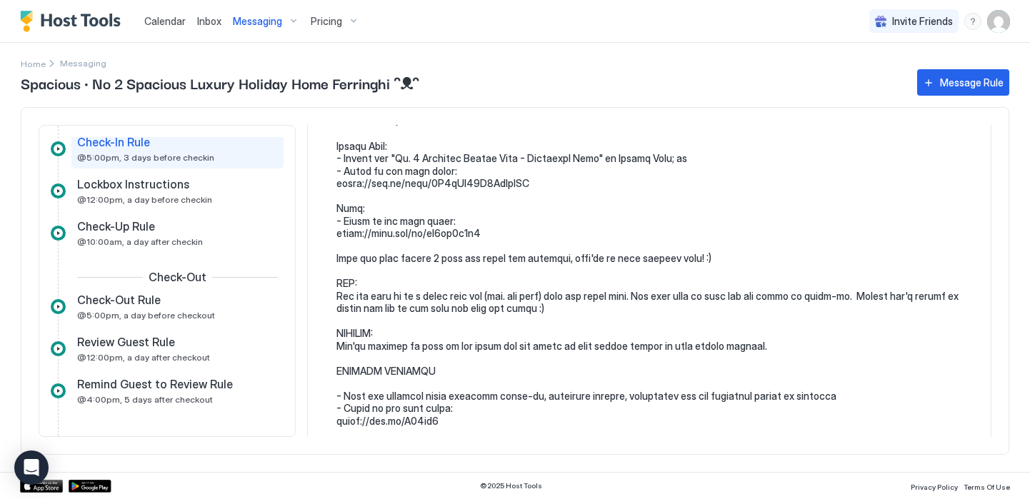
click at [158, 23] on span "Calendar" at bounding box center [164, 21] width 41 height 12
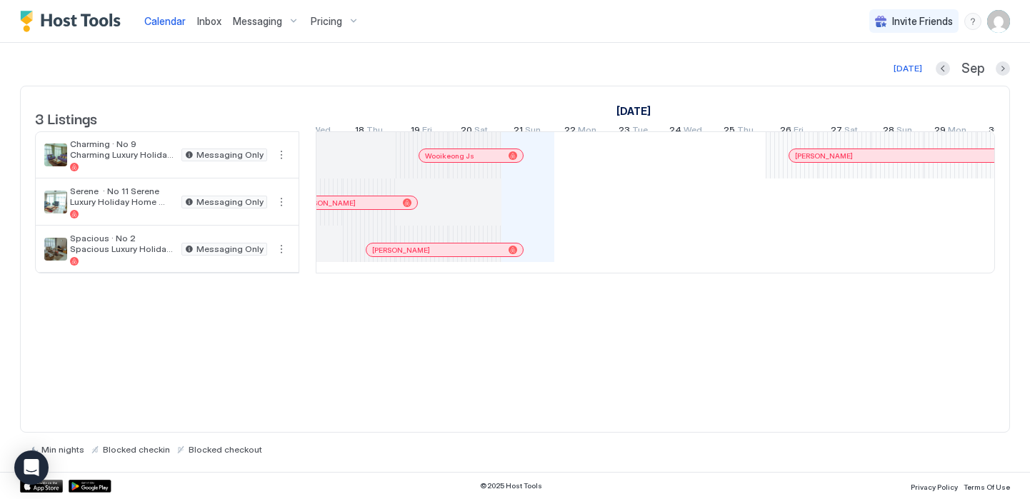
scroll to position [0, 564]
